Goal: Subscribe to service/newsletter

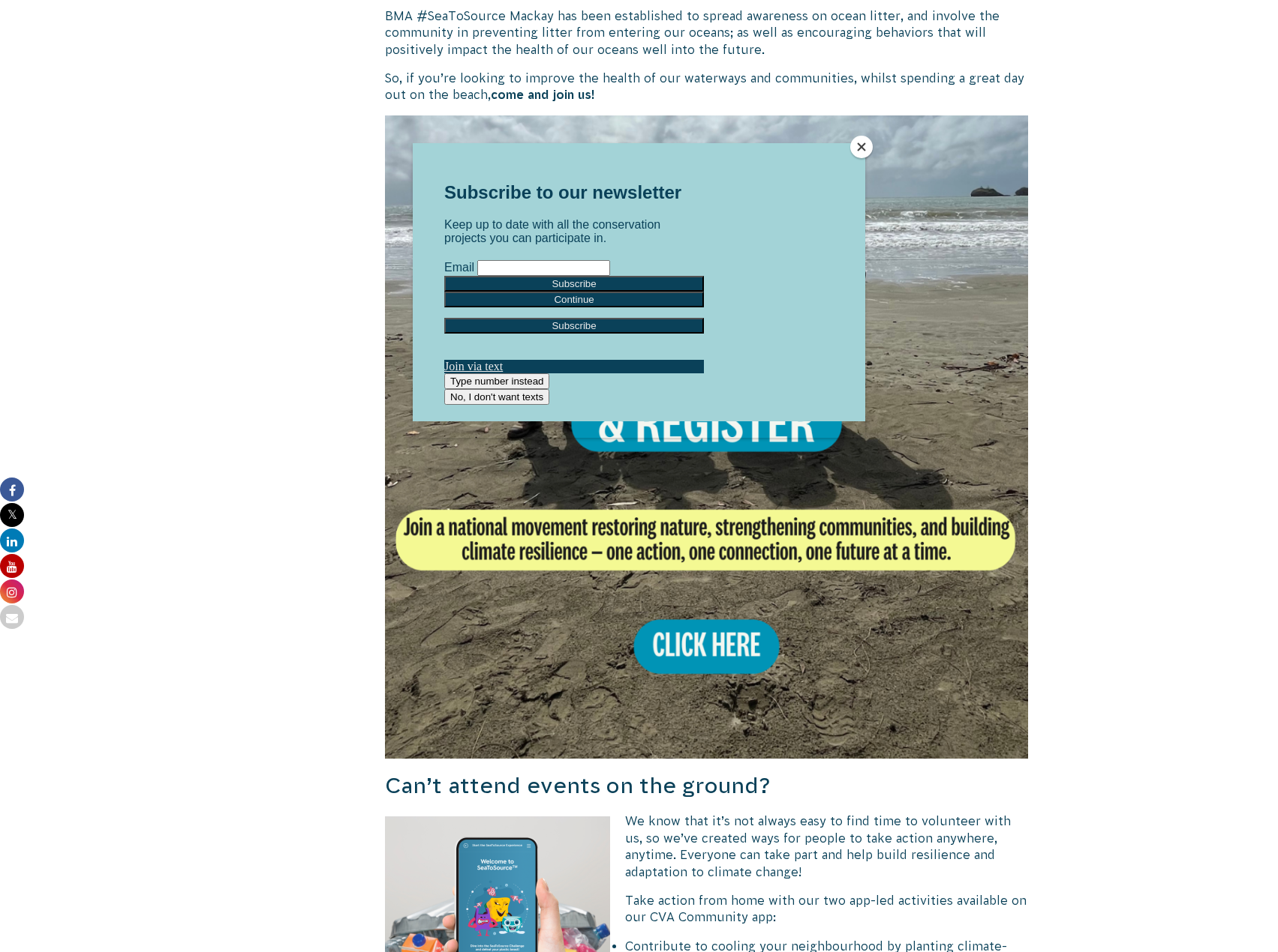
scroll to position [975, 0]
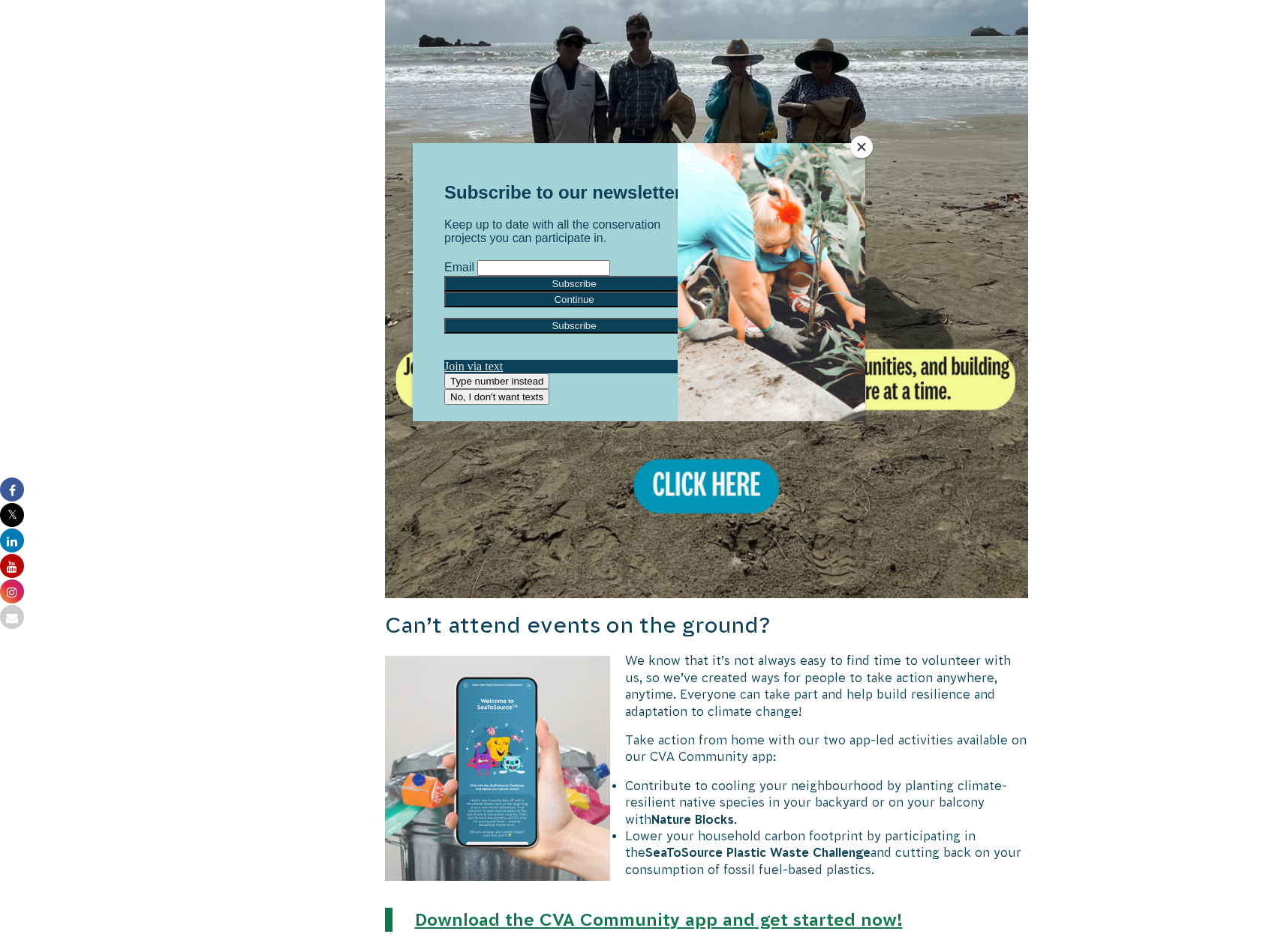
click at [864, 141] on button "Close" at bounding box center [861, 147] width 23 height 23
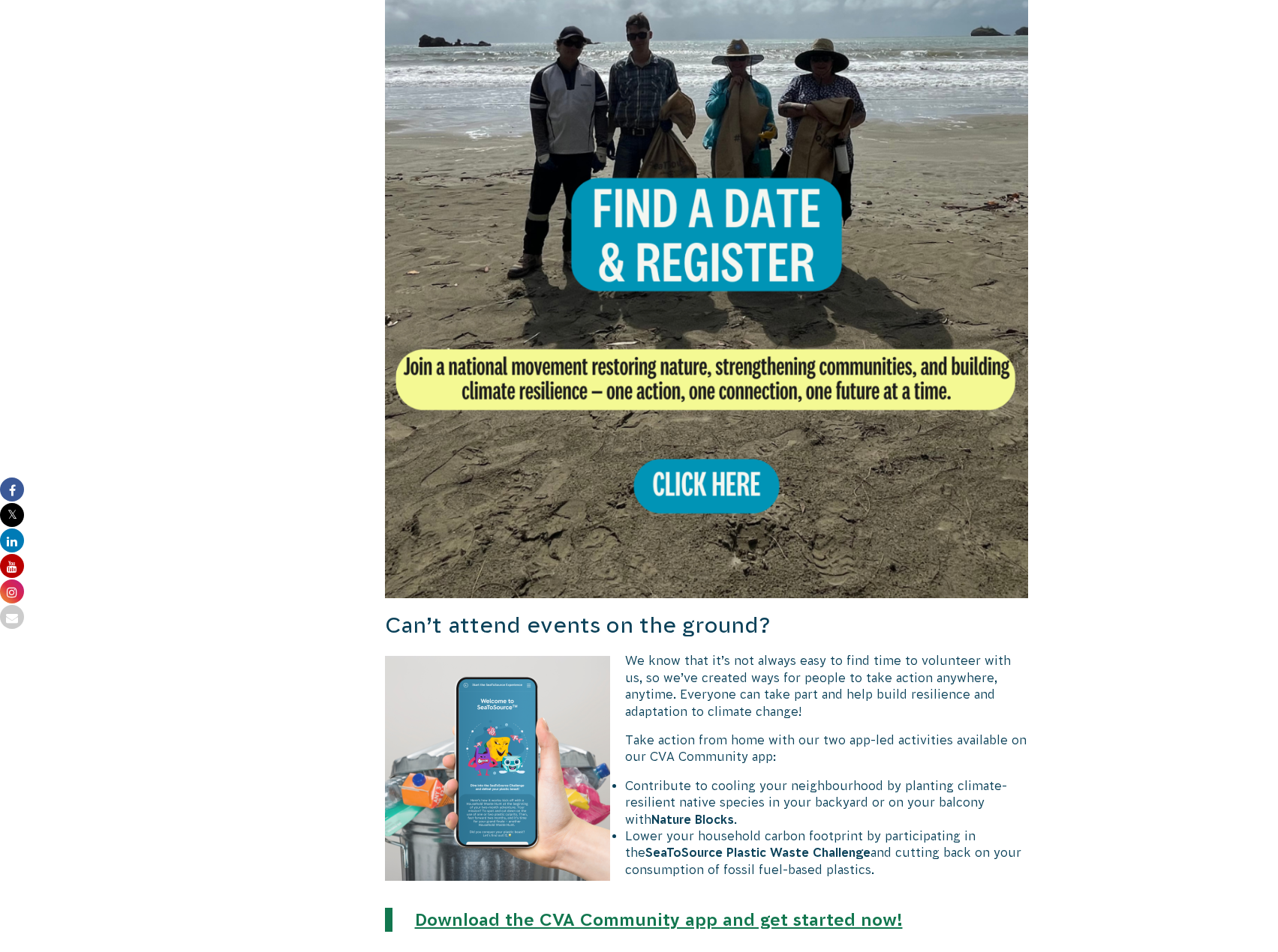
click at [726, 488] on img at bounding box center [706, 276] width 643 height 643
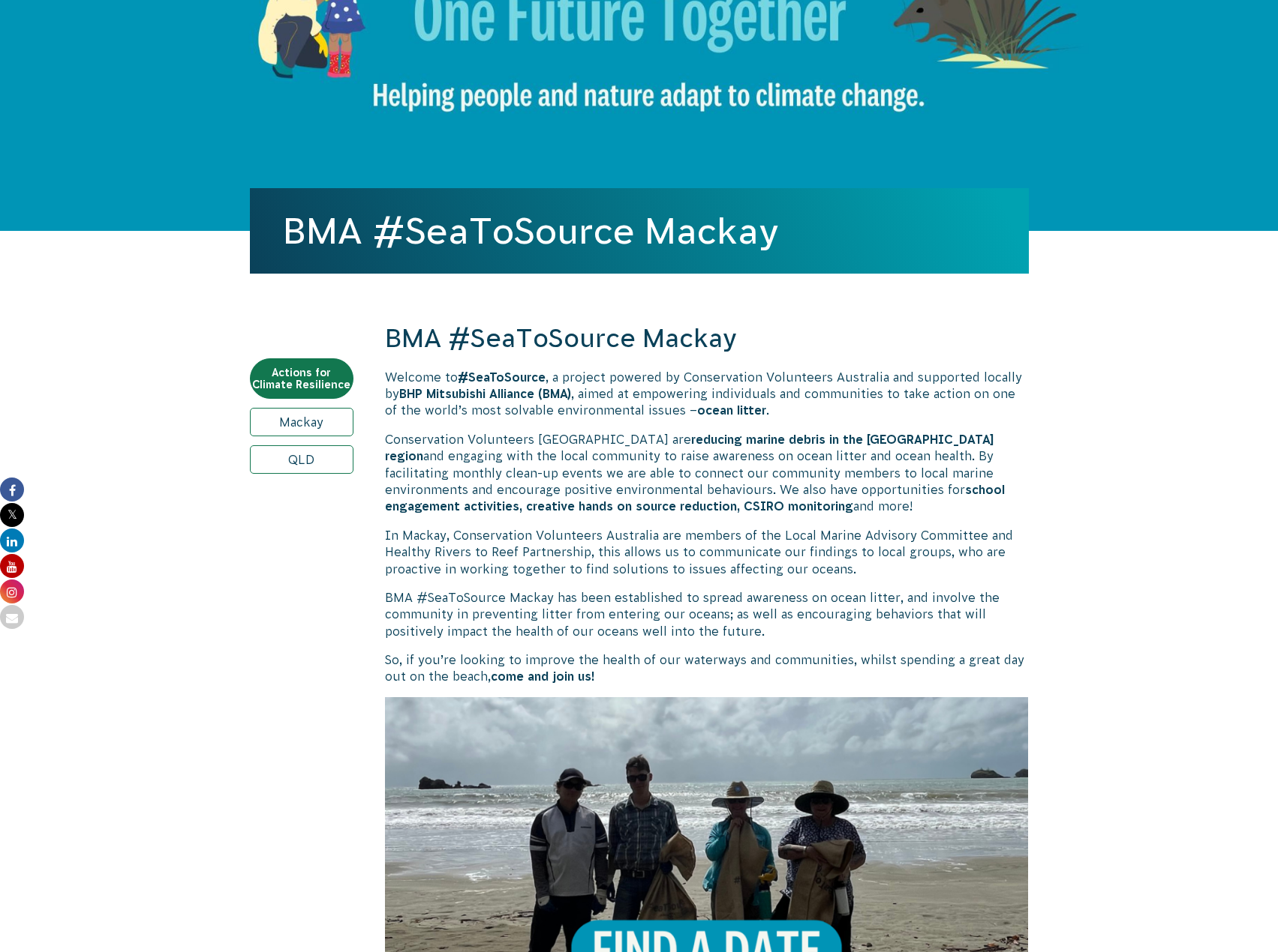
scroll to position [150, 0]
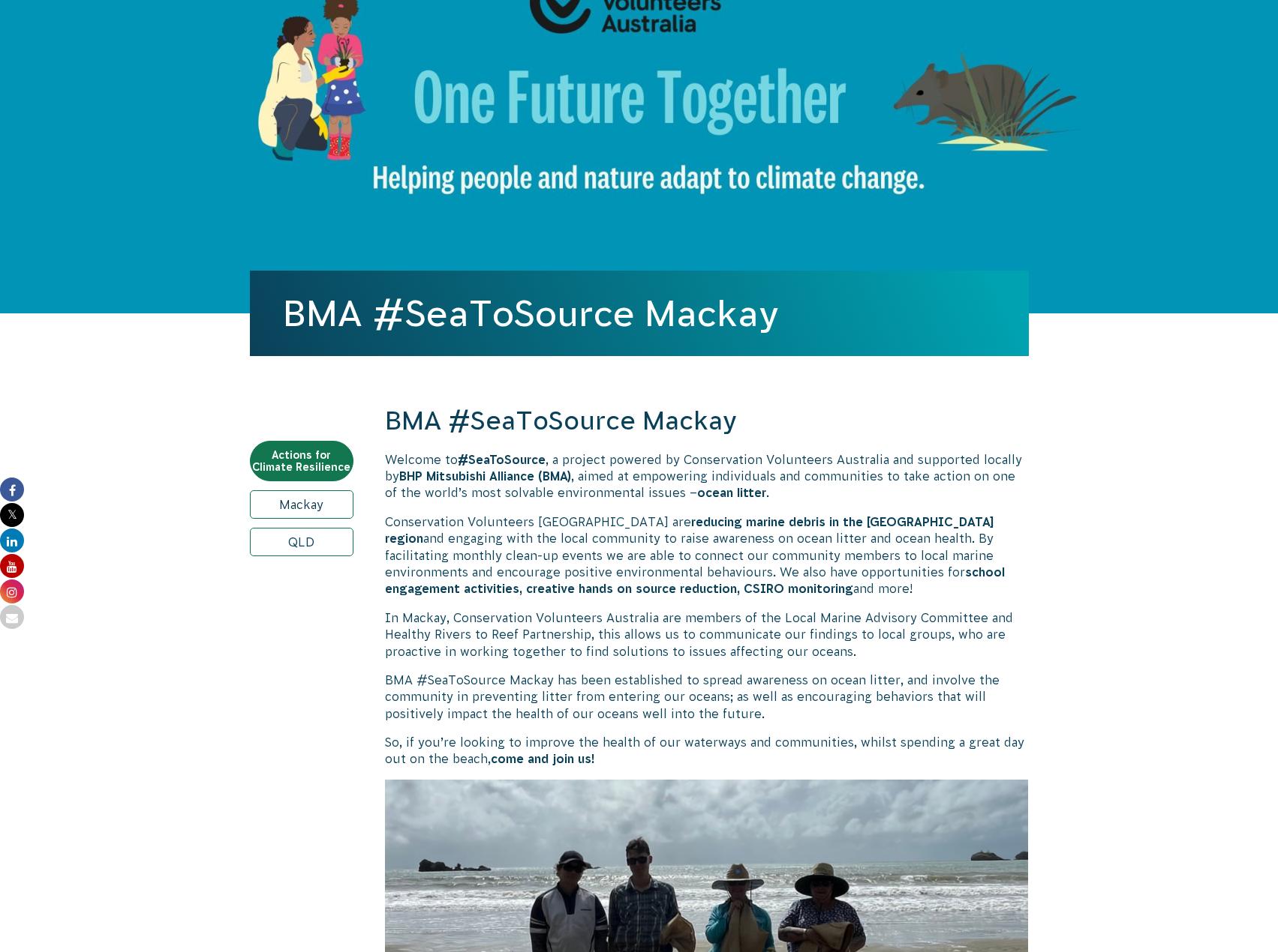
click at [311, 510] on link "Mackay" at bounding box center [301, 505] width 103 height 29
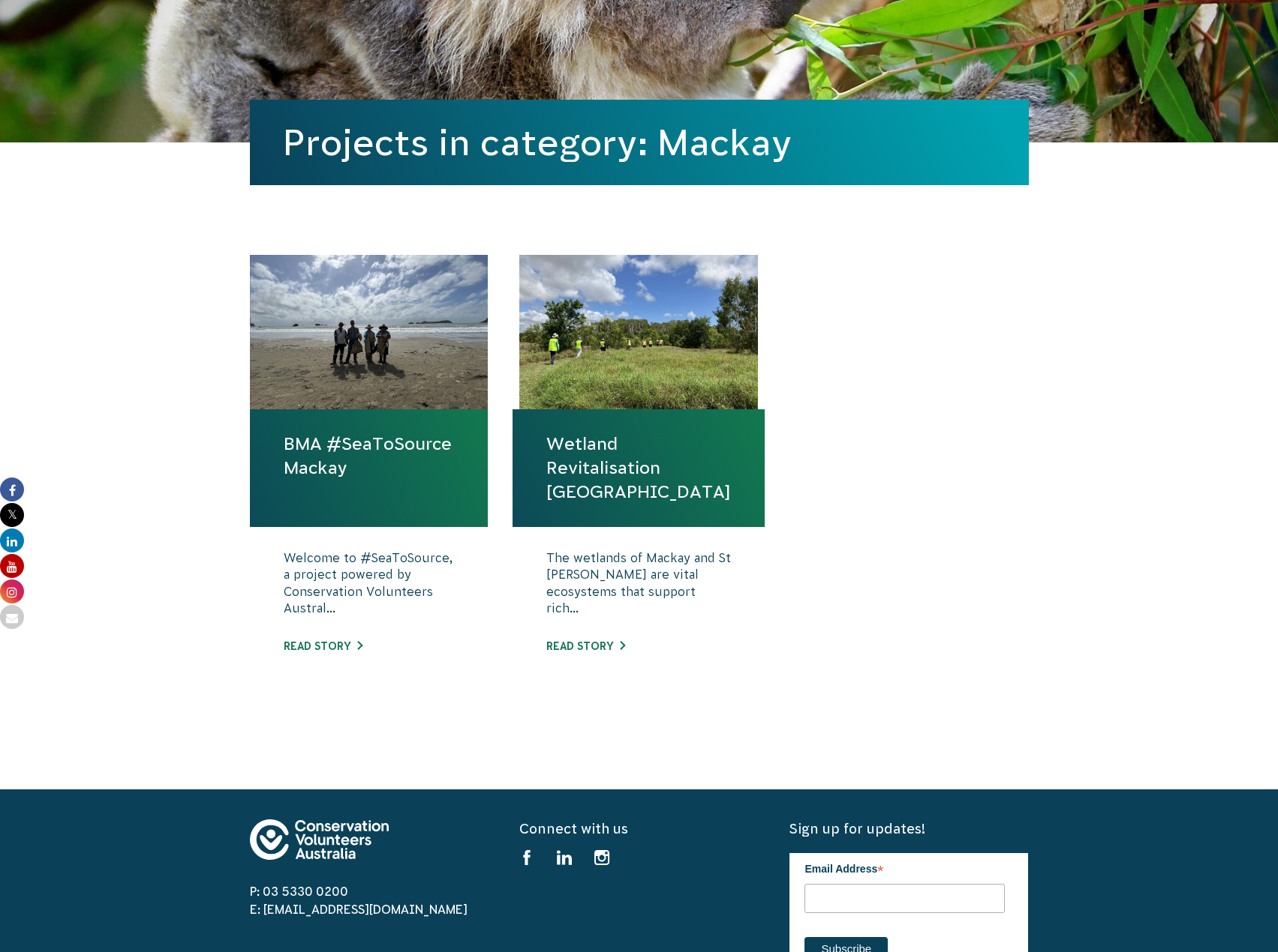
scroll to position [450, 0]
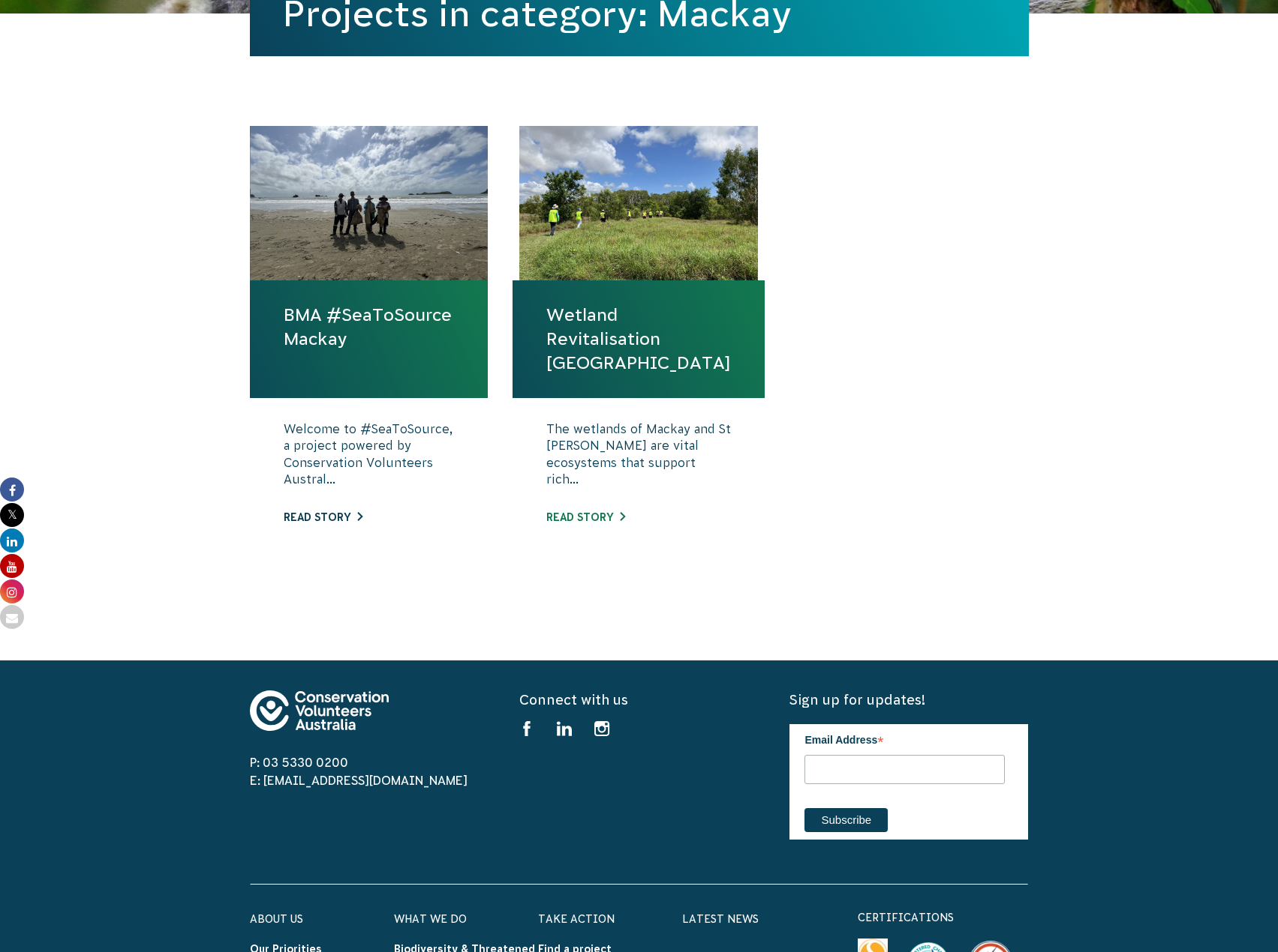
click at [332, 522] on link "Read story" at bounding box center [323, 517] width 79 height 12
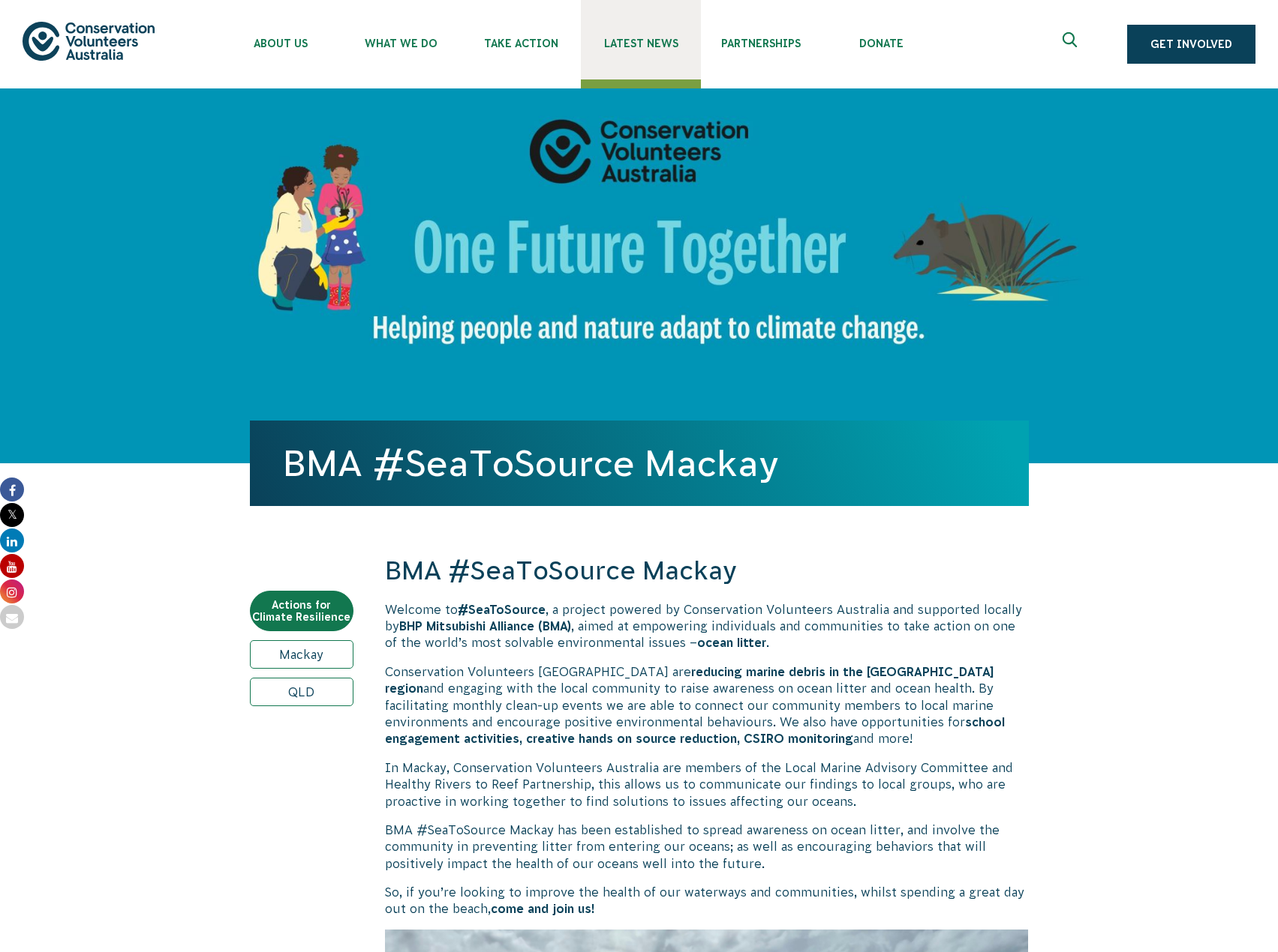
click at [645, 48] on span "Latest News" at bounding box center [640, 43] width 120 height 12
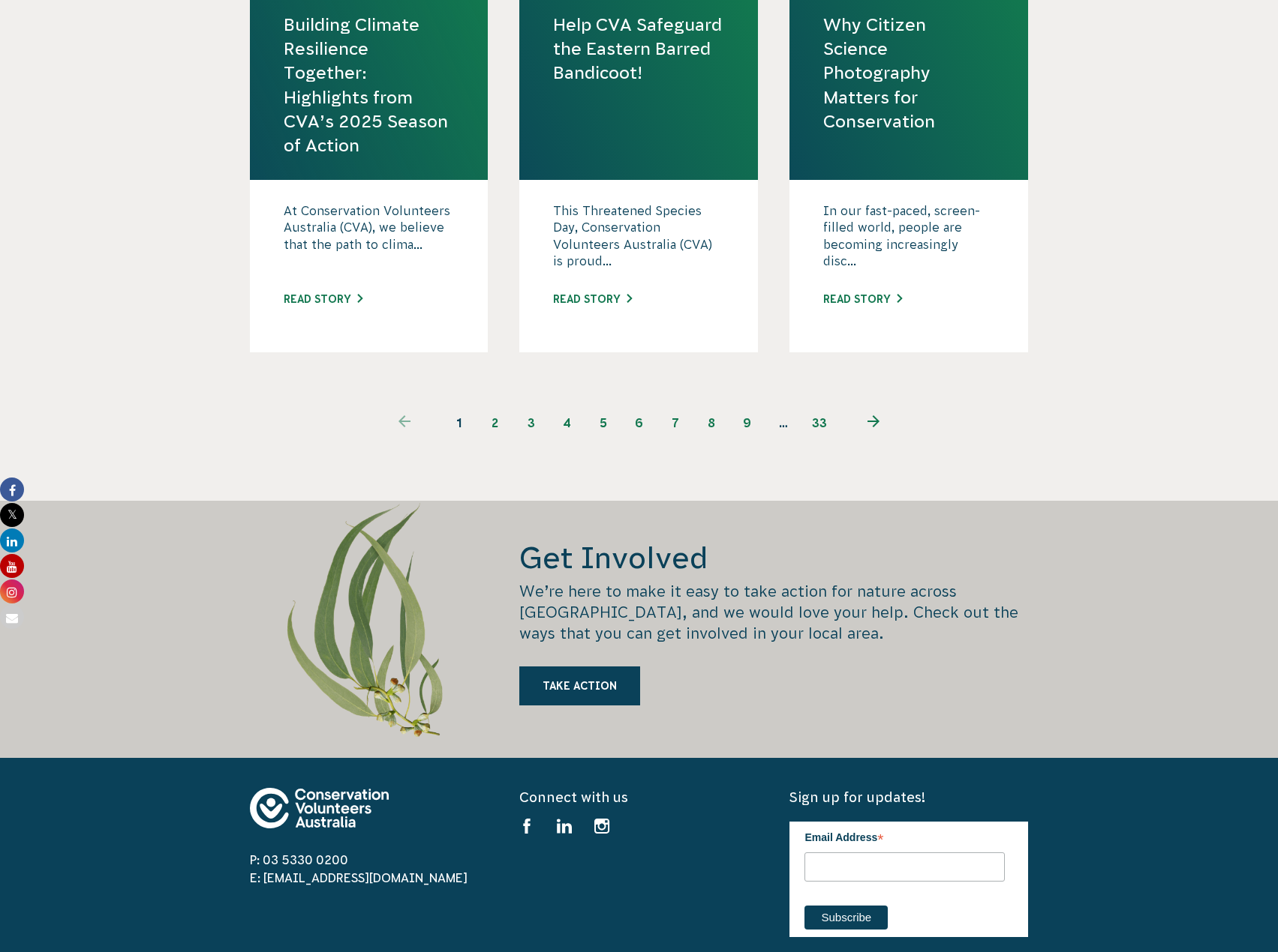
scroll to position [2100, 0]
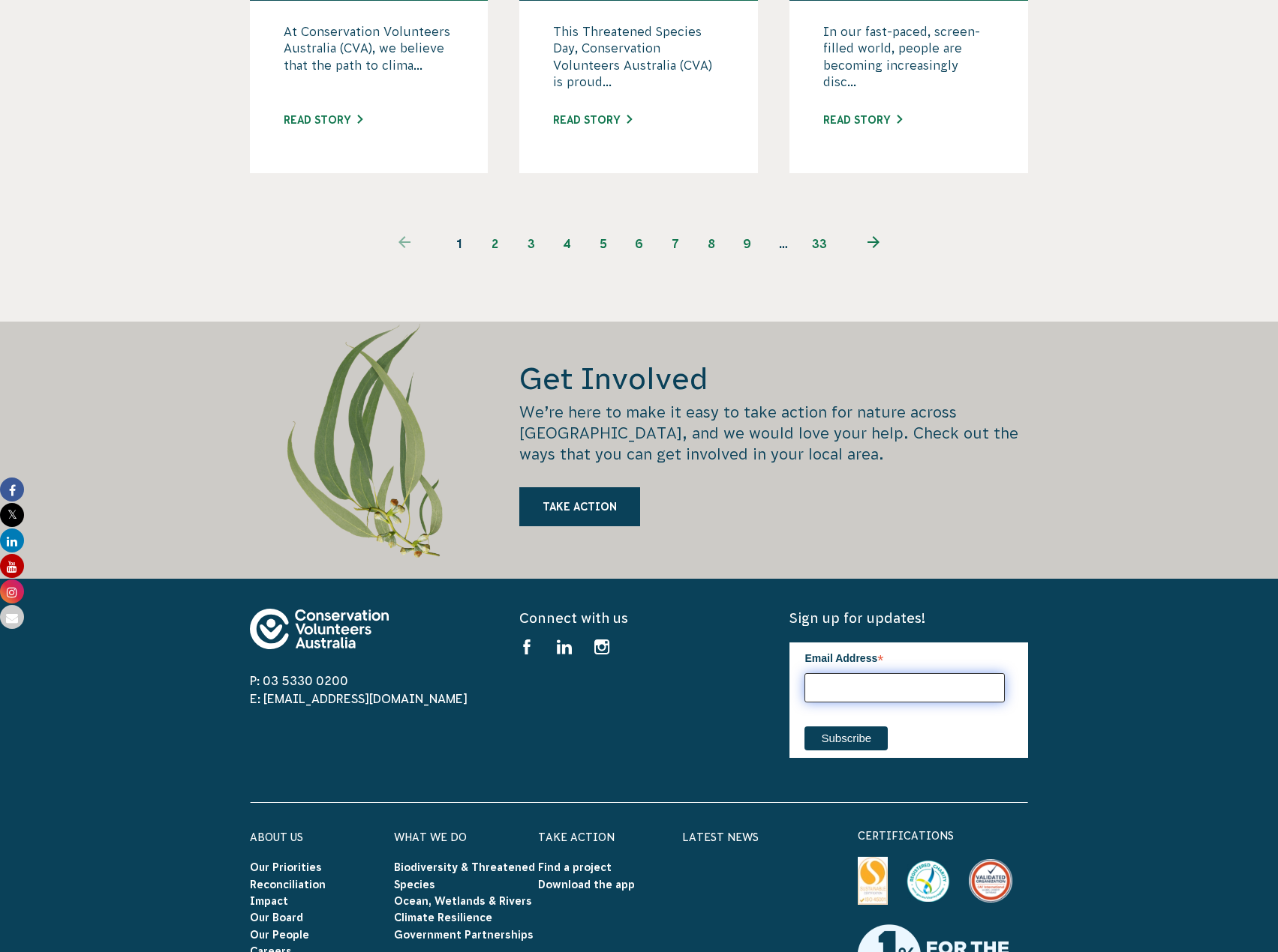
click at [887, 692] on input "Email Address *" at bounding box center [904, 688] width 201 height 30
type input "epower@nqbp.com.au"
click at [858, 749] on input "Subscribe" at bounding box center [845, 739] width 84 height 24
click at [851, 739] on input "Subscribe" at bounding box center [845, 739] width 84 height 24
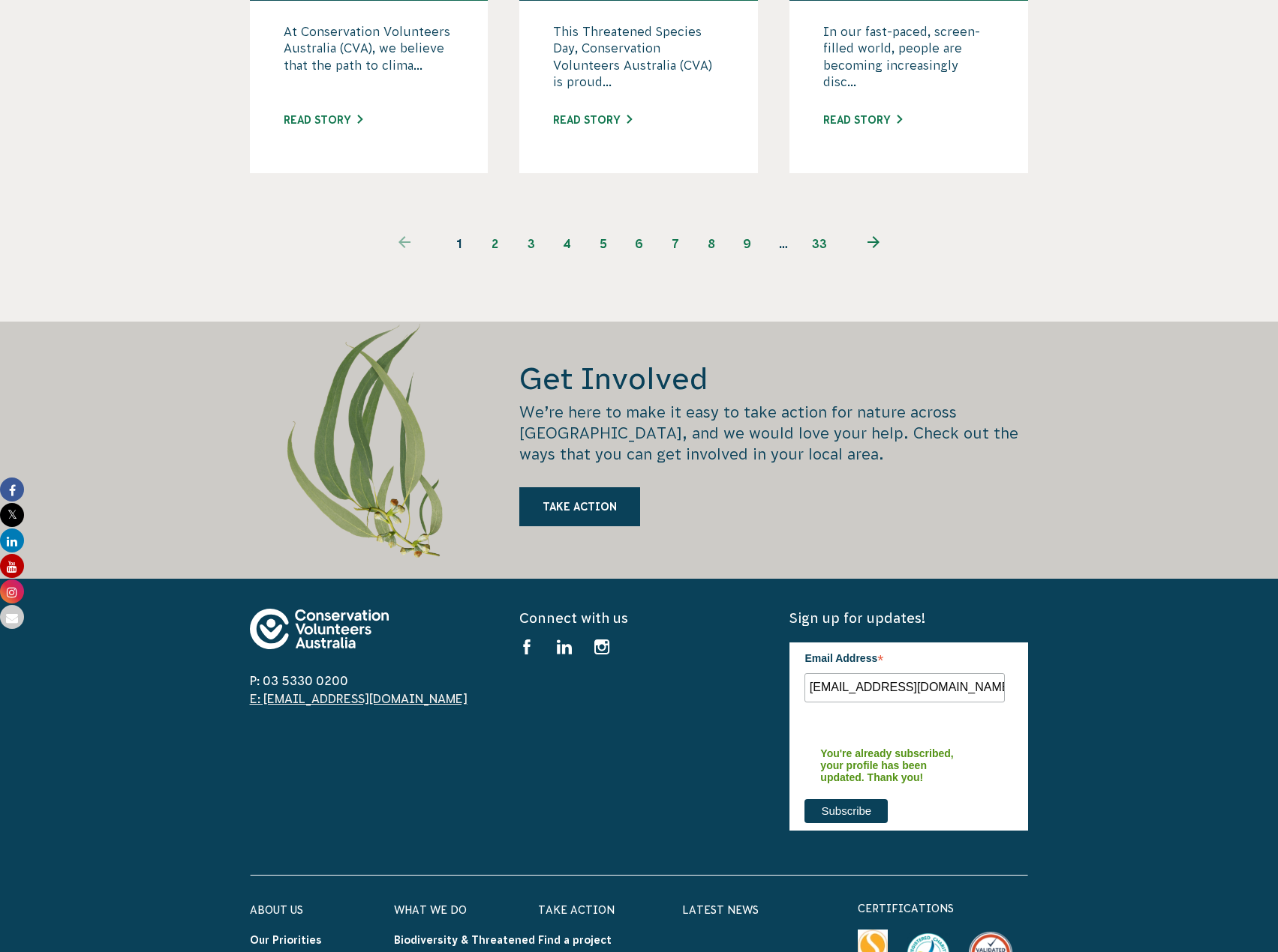
click at [309, 699] on link "E: [EMAIL_ADDRESS][DOMAIN_NAME]" at bounding box center [358, 699] width 217 height 14
